Goal: Book appointment/travel/reservation

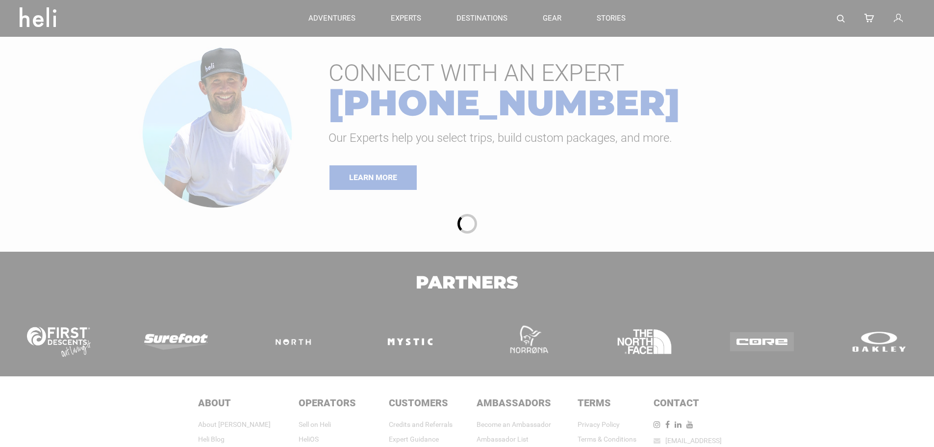
type input "Ski & Ride"
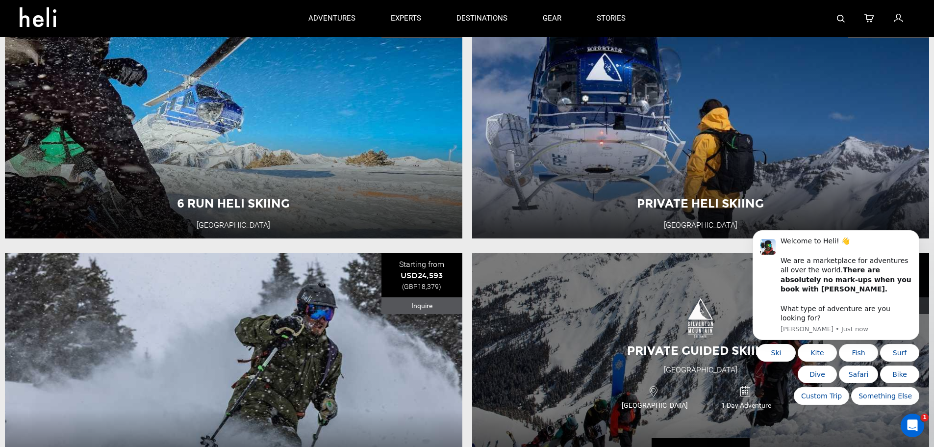
scroll to position [1263, 0]
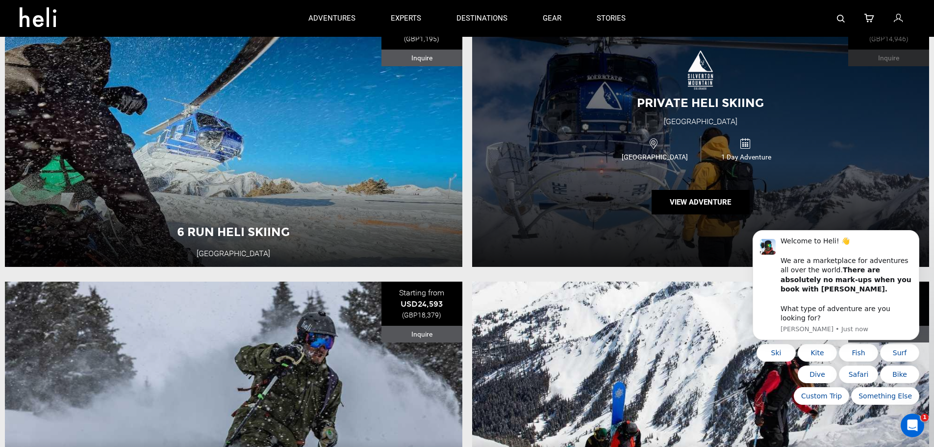
click at [619, 165] on div "USA 1 Day Adventure" at bounding box center [700, 148] width 275 height 33
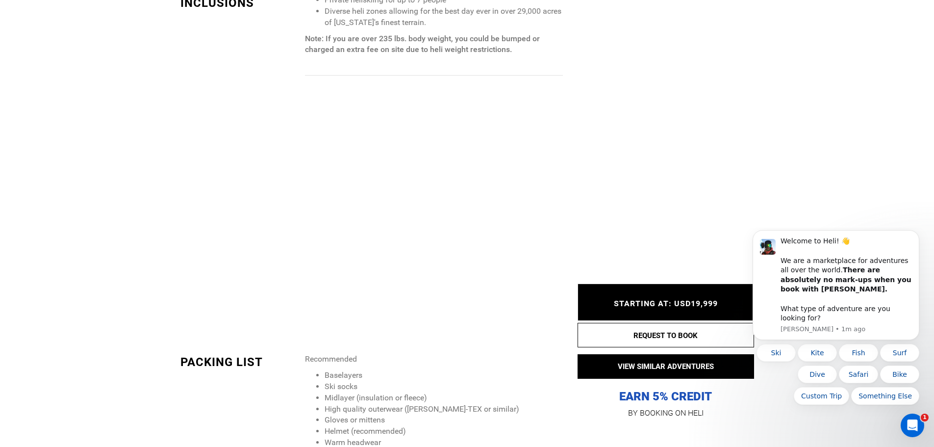
scroll to position [981, 0]
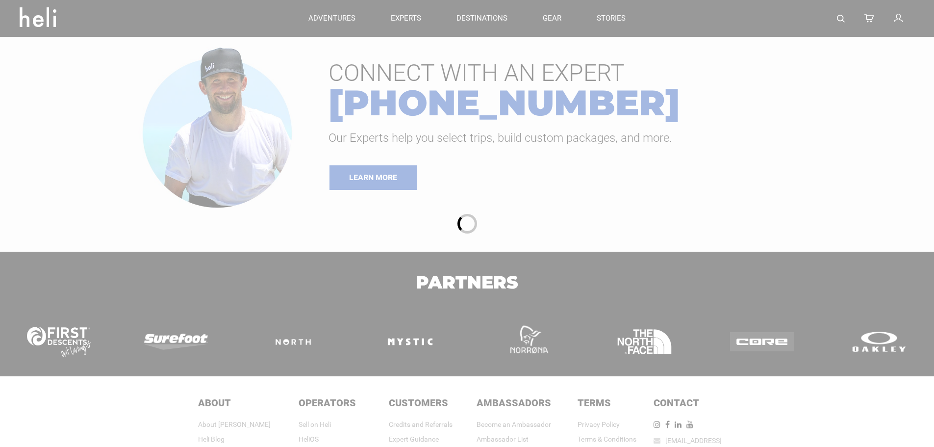
type input "Ski & Ride"
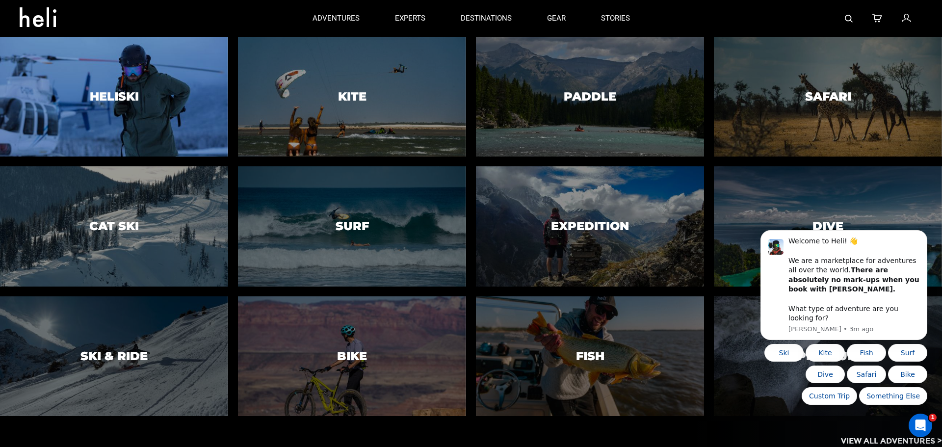
click at [172, 91] on div at bounding box center [114, 97] width 232 height 122
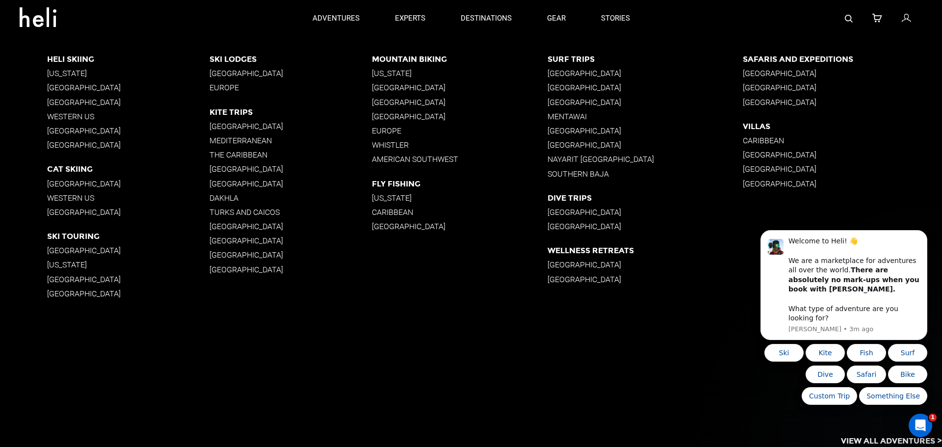
click at [82, 116] on p "Western US" at bounding box center [128, 116] width 162 height 9
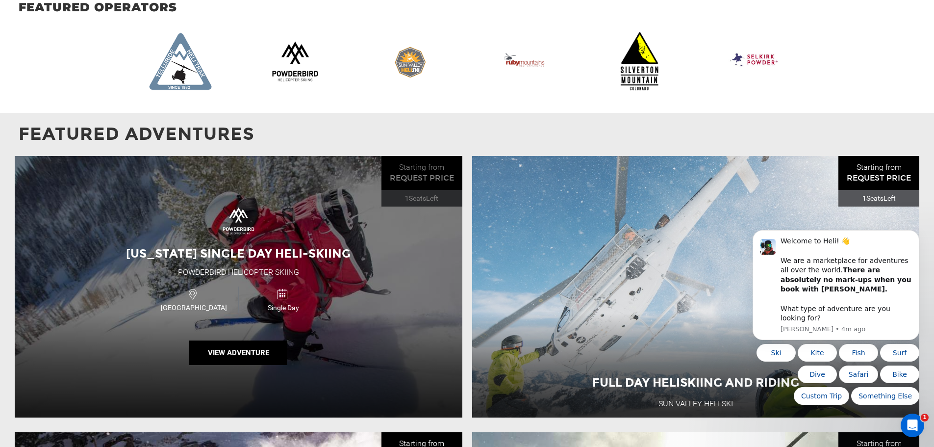
scroll to position [834, 0]
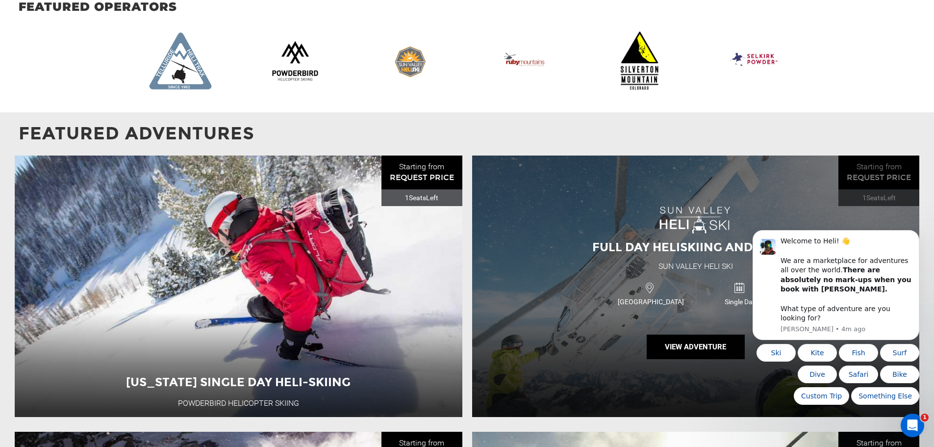
click at [593, 259] on div "Full Day Heliskiing and Riding [GEOGRAPHIC_DATA] Heli Ski [GEOGRAPHIC_DATA] Sin…" at bounding box center [696, 285] width 448 height 261
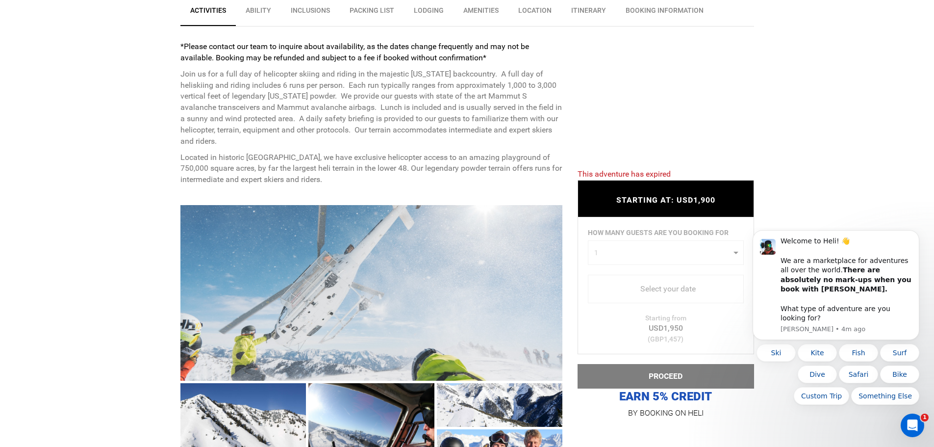
scroll to position [392, 0]
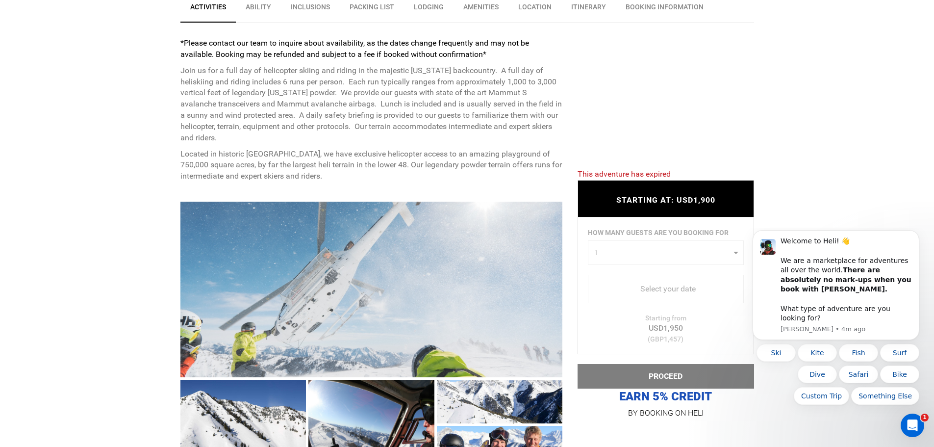
click at [536, 6] on link "Location" at bounding box center [535, 9] width 53 height 25
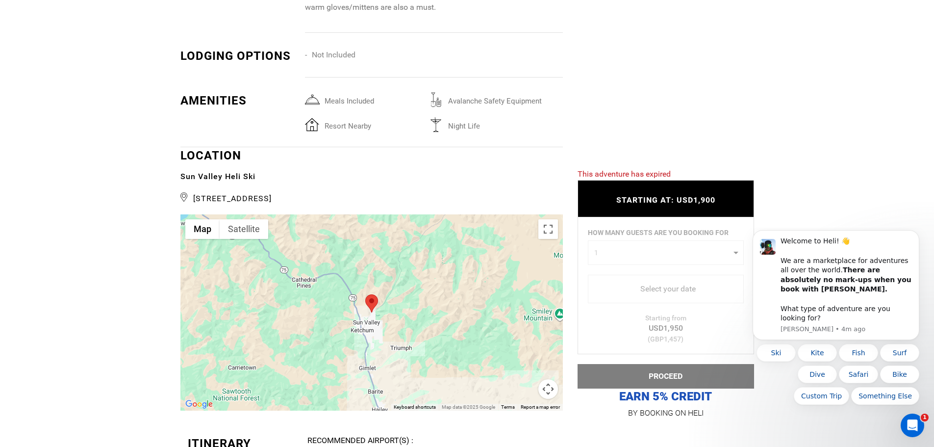
scroll to position [1374, 0]
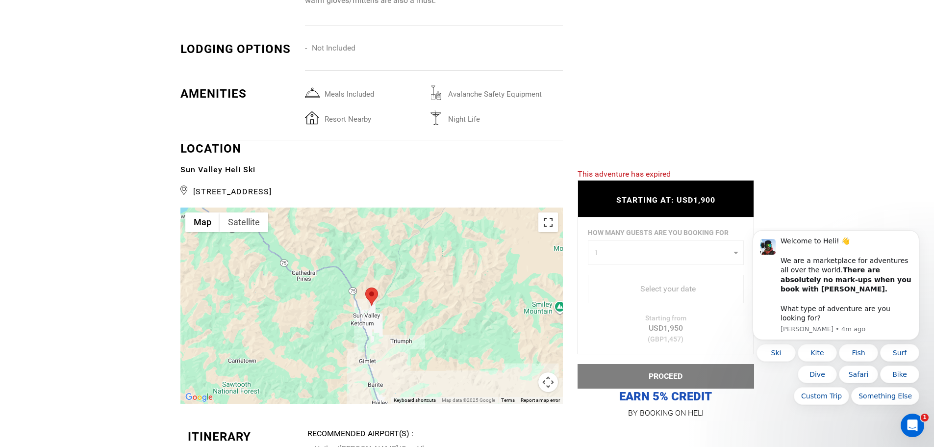
click at [544, 221] on button "Toggle fullscreen view" at bounding box center [548, 222] width 20 height 20
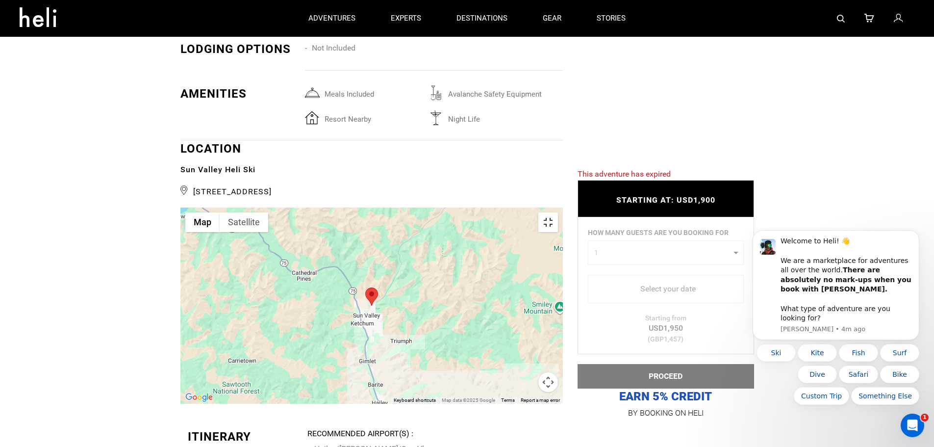
scroll to position [0, 0]
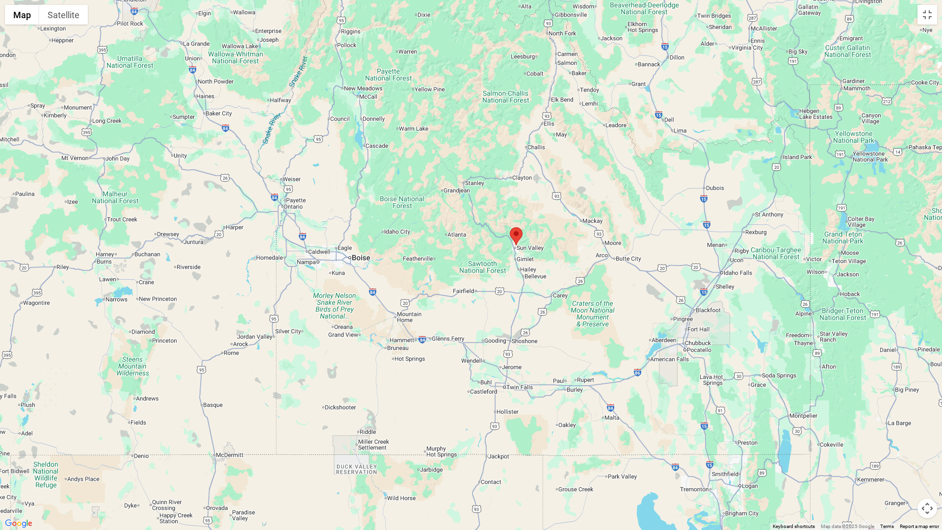
drag, startPoint x: 434, startPoint y: 233, endPoint x: 595, endPoint y: 232, distance: 160.4
click at [565, 233] on div at bounding box center [471, 265] width 942 height 530
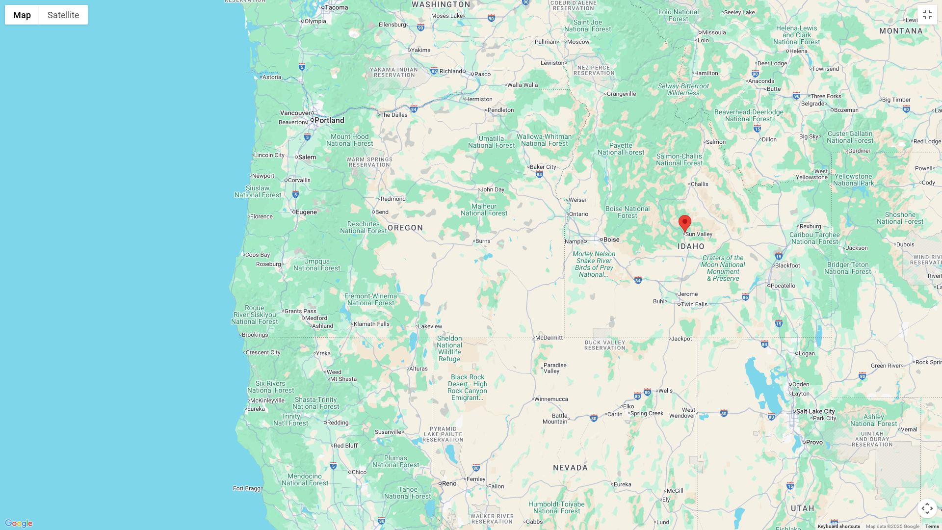
drag, startPoint x: 610, startPoint y: 245, endPoint x: 500, endPoint y: 215, distance: 113.8
click at [512, 218] on div at bounding box center [471, 265] width 942 height 530
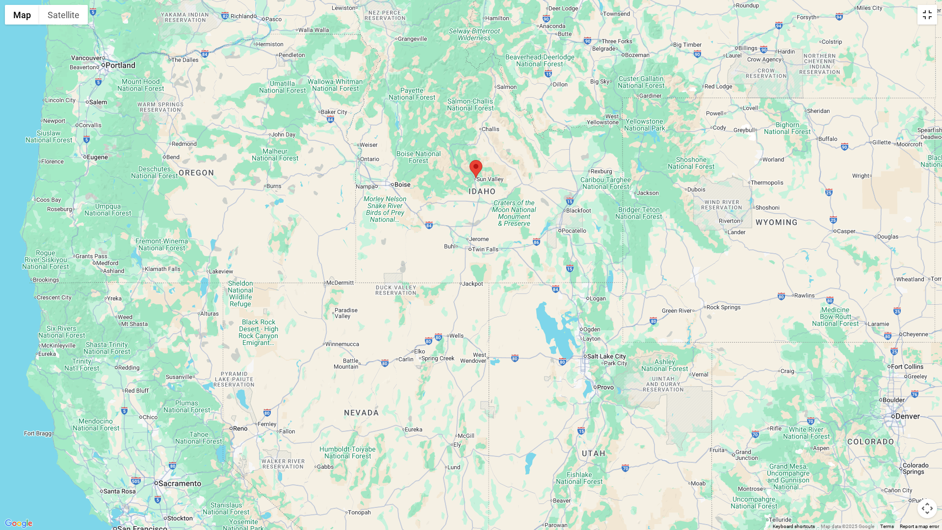
click at [927, 13] on button "Toggle fullscreen view" at bounding box center [927, 15] width 20 height 20
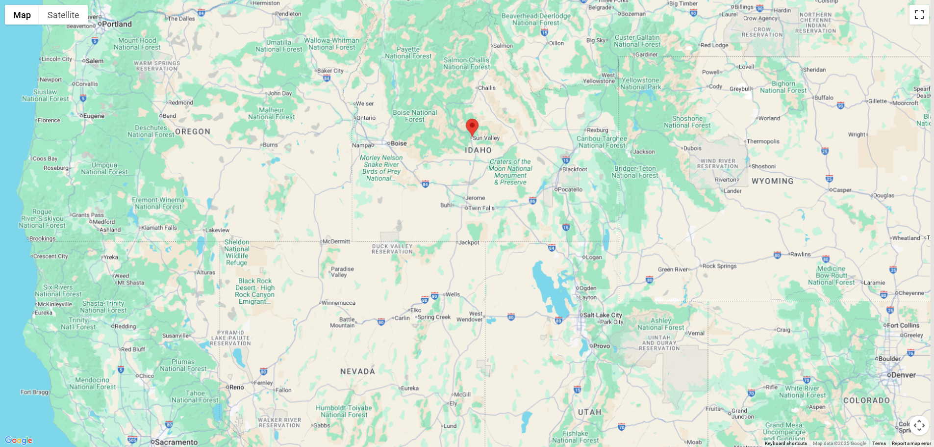
scroll to position [294, 0]
